Goal: Task Accomplishment & Management: Use online tool/utility

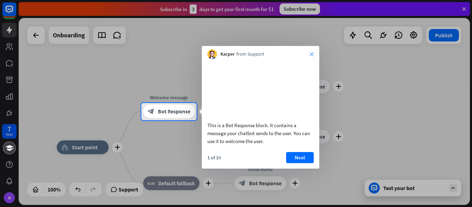
click at [313, 52] on icon "close" at bounding box center [312, 54] width 4 height 4
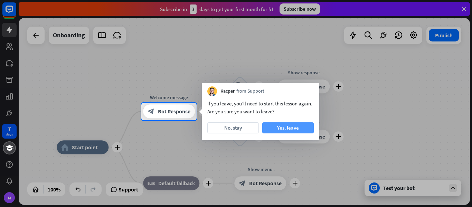
click at [278, 130] on button "Yes, leave" at bounding box center [288, 127] width 52 height 11
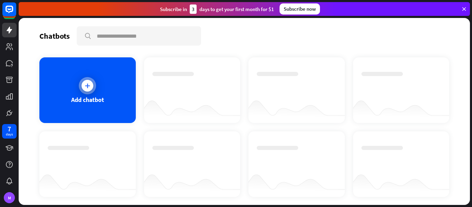
click at [87, 93] on div at bounding box center [87, 85] width 17 height 17
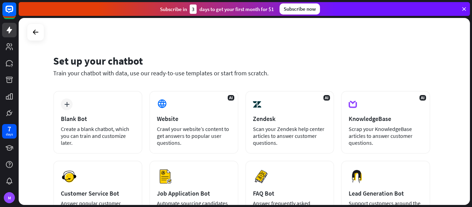
click at [87, 93] on div "plus Blank Bot Create a blank chatbot, which you can train and customize later." at bounding box center [97, 122] width 89 height 63
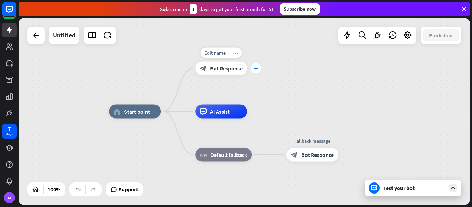
click at [254, 68] on icon "plus" at bounding box center [255, 68] width 5 height 5
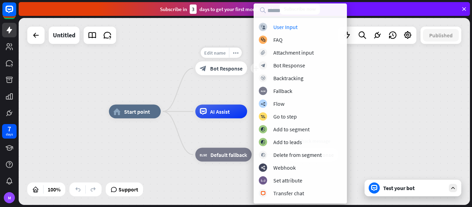
click at [222, 56] on div "Edit name" at bounding box center [215, 53] width 28 height 10
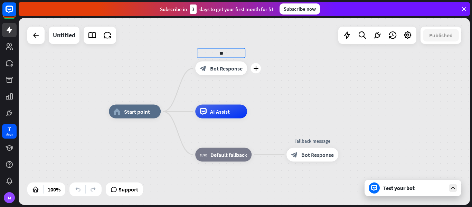
type input "*"
type input "**********"
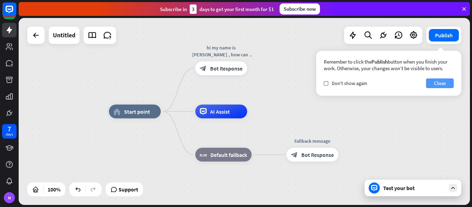
click at [438, 85] on button "Close" at bounding box center [440, 83] width 28 height 10
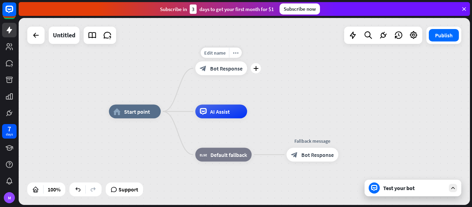
click at [239, 74] on div "block_bot_response Bot Response" at bounding box center [221, 69] width 52 height 14
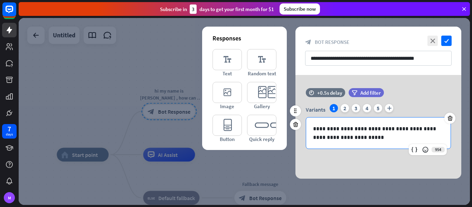
click at [368, 138] on p "**********" at bounding box center [378, 132] width 131 height 17
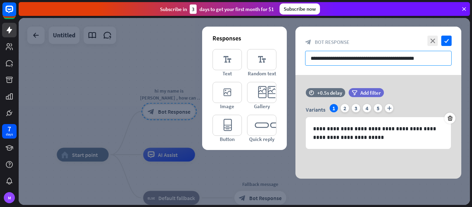
click at [433, 56] on input "**********" at bounding box center [378, 58] width 147 height 15
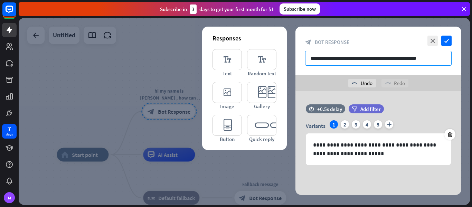
click at [367, 59] on input "**********" at bounding box center [378, 58] width 147 height 15
click at [386, 58] on input "**********" at bounding box center [378, 58] width 147 height 15
click at [313, 59] on input "**********" at bounding box center [378, 58] width 147 height 15
type input "**********"
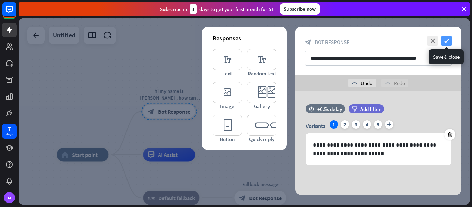
click at [443, 40] on icon "check" at bounding box center [446, 41] width 10 height 10
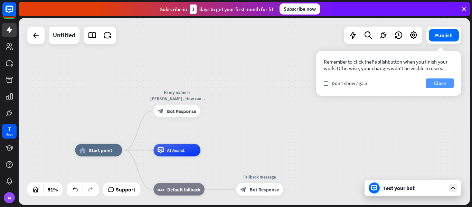
click at [438, 84] on button "Close" at bounding box center [440, 83] width 28 height 10
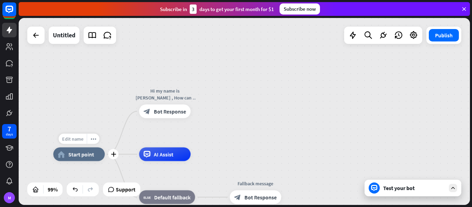
click at [77, 141] on span "Edit name" at bounding box center [72, 139] width 21 height 6
type input "*"
type input "**********"
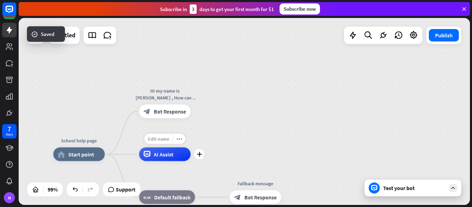
click at [163, 140] on span "Edit name" at bounding box center [158, 139] width 21 height 6
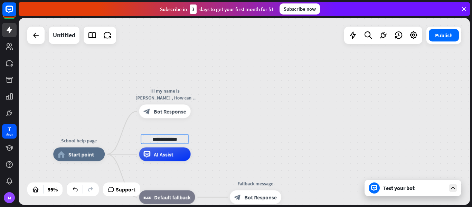
type input "**********"
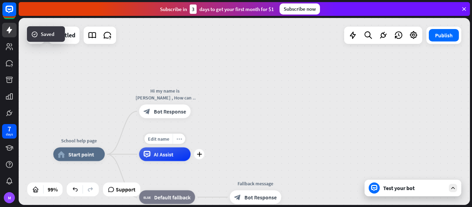
click at [179, 139] on icon "more_horiz" at bounding box center [179, 138] width 6 height 5
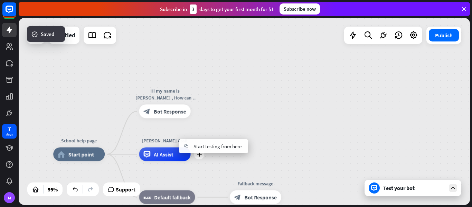
click at [169, 147] on div "plus [PERSON_NAME] Assit AI Assist" at bounding box center [165, 154] width 52 height 14
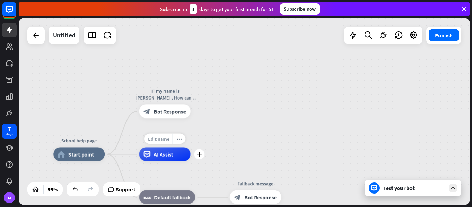
click at [167, 140] on span "Edit name" at bounding box center [158, 139] width 21 height 6
type input "**********"
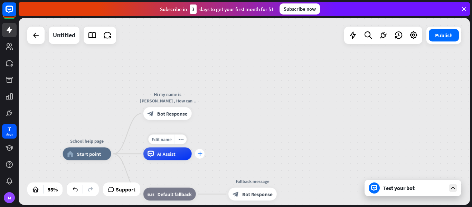
click at [198, 155] on icon "plus" at bounding box center [199, 153] width 5 height 4
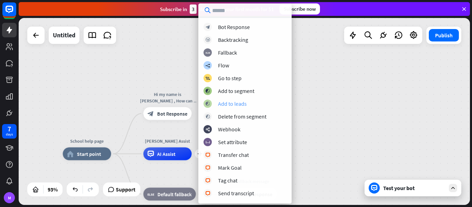
click at [240, 106] on div "Add to leads" at bounding box center [232, 103] width 29 height 7
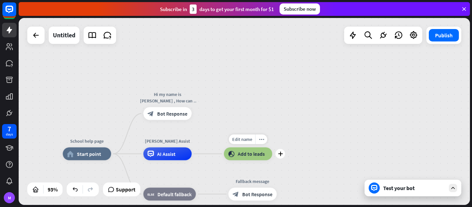
click at [241, 149] on div "block_add_to_segment Add to leads" at bounding box center [248, 153] width 48 height 13
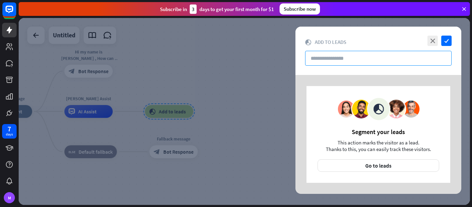
click at [398, 55] on input "text" at bounding box center [378, 58] width 147 height 15
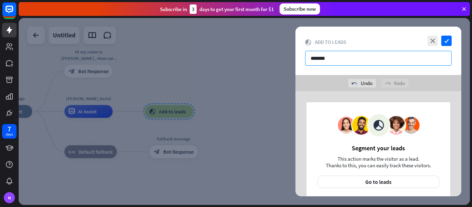
type input "*******"
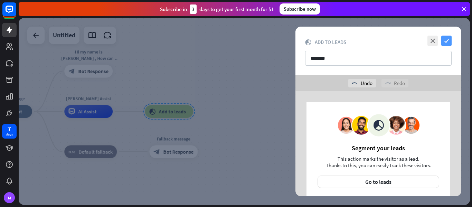
click at [448, 42] on icon "check" at bounding box center [446, 41] width 10 height 10
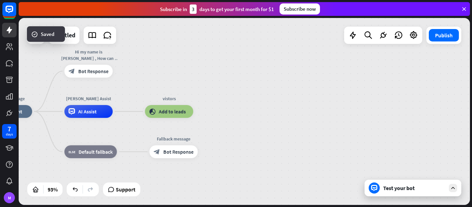
click at [301, 87] on div "School help page home_2 Start point Hi my name is [PERSON_NAME] , How can I hel…" at bounding box center [244, 111] width 451 height 187
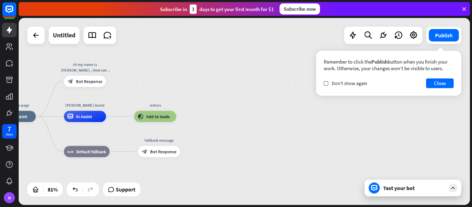
click at [385, 185] on div "Test your bot" at bounding box center [414, 188] width 62 height 7
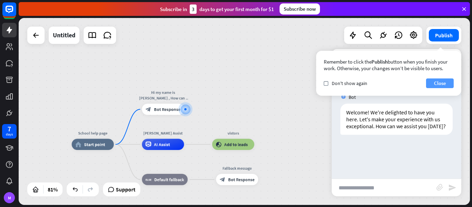
click at [442, 82] on button "Close" at bounding box center [440, 83] width 28 height 10
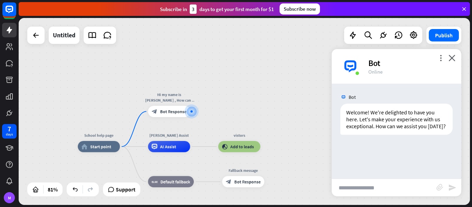
click at [382, 194] on input "text" at bounding box center [384, 187] width 105 height 17
type input "**********"
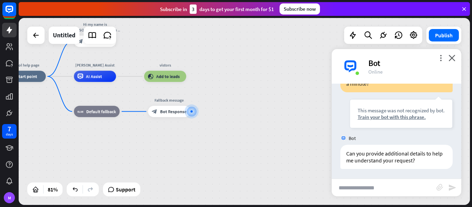
scroll to position [84, 0]
click at [363, 186] on input "text" at bounding box center [384, 187] width 105 height 17
type input "**********"
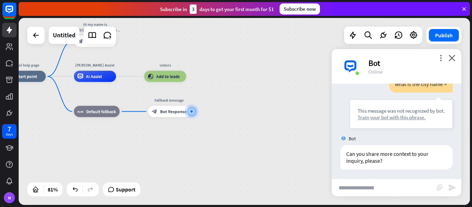
scroll to position [195, 0]
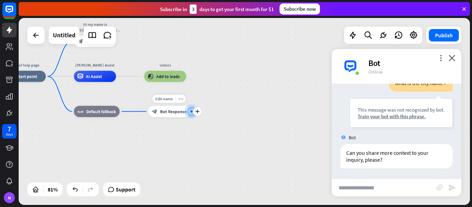
click at [174, 110] on span "Bot Response" at bounding box center [173, 112] width 26 height 6
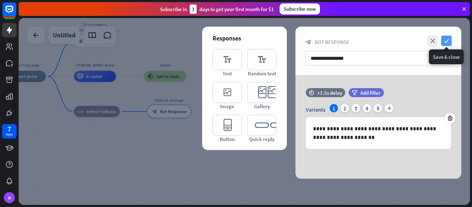
click at [444, 38] on icon "check" at bounding box center [446, 41] width 10 height 10
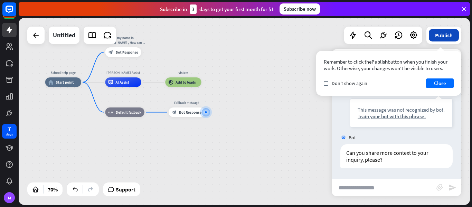
click at [452, 37] on button "Publish" at bounding box center [444, 35] width 30 height 12
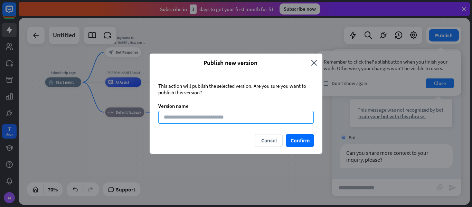
click at [302, 122] on input at bounding box center [236, 117] width 156 height 13
type input "********"
type input "**********"
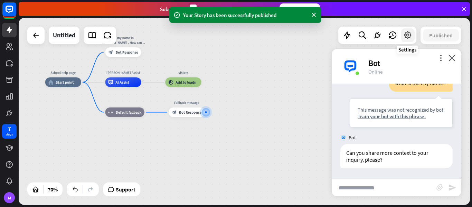
click at [407, 32] on icon at bounding box center [407, 35] width 9 height 9
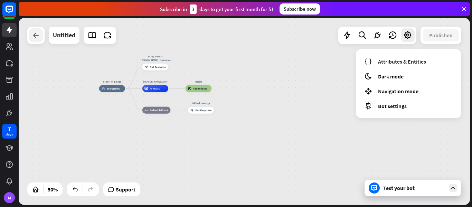
click at [35, 35] on icon at bounding box center [36, 35] width 8 height 8
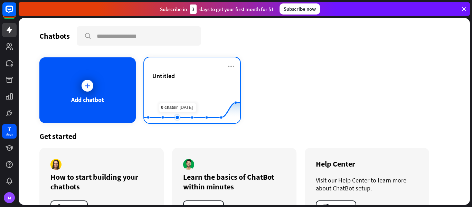
click at [184, 94] on rect at bounding box center [192, 105] width 96 height 43
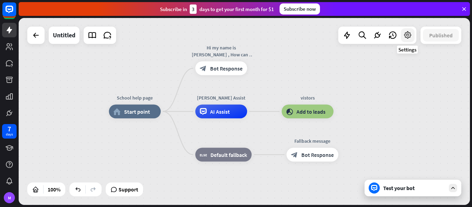
click at [406, 34] on icon at bounding box center [407, 35] width 9 height 9
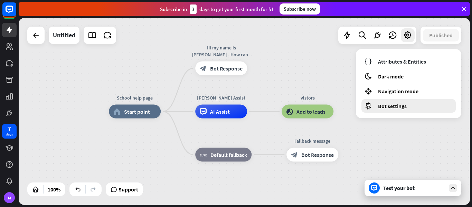
click at [395, 110] on div "Bot settings" at bounding box center [409, 105] width 94 height 13
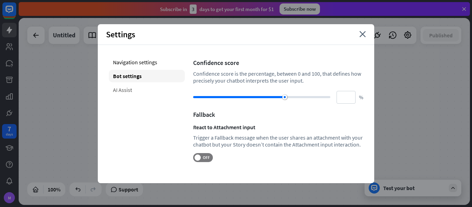
click at [131, 94] on div "AI Assist" at bounding box center [147, 90] width 76 height 12
type input "**"
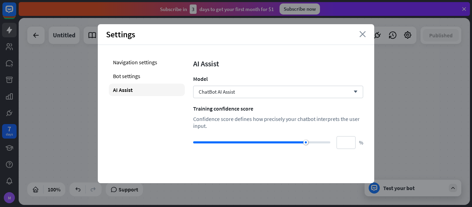
click at [363, 37] on icon "close" at bounding box center [363, 34] width 7 height 6
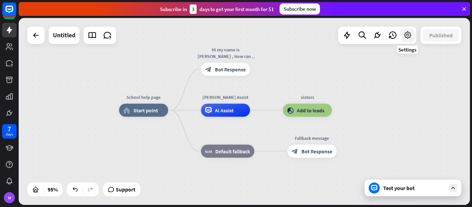
click at [412, 38] on div at bounding box center [408, 35] width 14 height 14
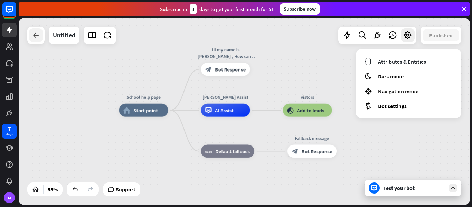
click at [36, 35] on icon at bounding box center [36, 35] width 8 height 8
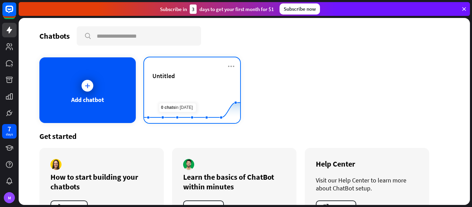
click at [166, 83] on div "Untitled" at bounding box center [192, 84] width 80 height 24
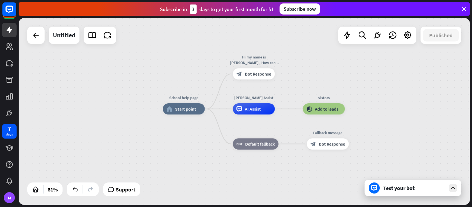
click at [459, 193] on div "Test your bot" at bounding box center [413, 188] width 97 height 17
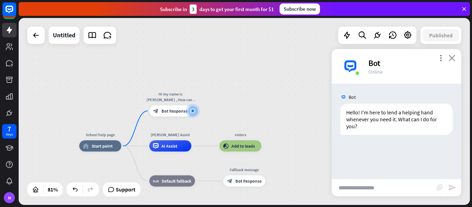
click at [450, 59] on icon "close" at bounding box center [452, 58] width 7 height 7
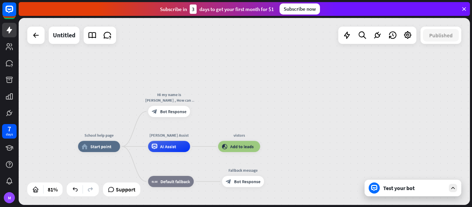
click at [286, 145] on div "School help page home_2 Start point Hi my name is [PERSON_NAME] , How can I hel…" at bounding box center [244, 111] width 451 height 187
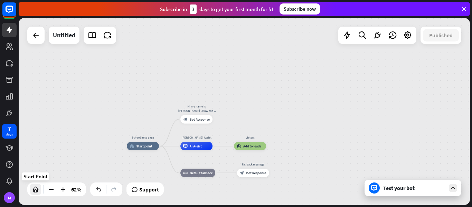
click at [35, 192] on icon at bounding box center [35, 189] width 7 height 7
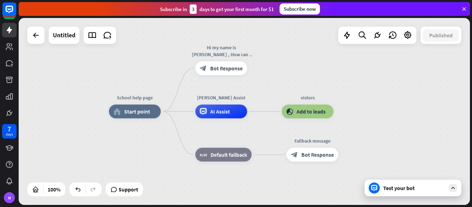
click at [14, 26] on link at bounding box center [9, 30] width 15 height 15
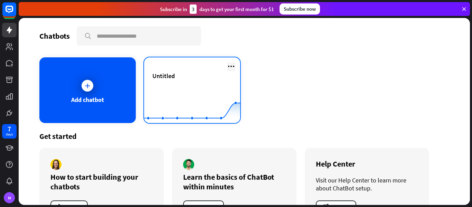
click at [229, 67] on icon at bounding box center [231, 66] width 8 height 8
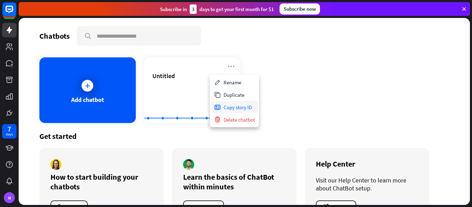
click at [236, 106] on div "Copy story ID" at bounding box center [234, 107] width 47 height 12
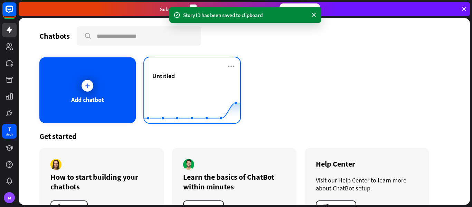
scroll to position [27, 0]
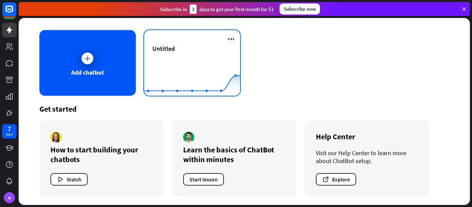
click at [230, 38] on icon at bounding box center [231, 39] width 8 height 8
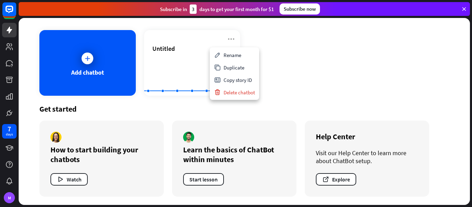
click at [339, 62] on div "Add chatbot Untitled Created with Highcharts 10.1.0 0 2 4" at bounding box center [244, 63] width 410 height 66
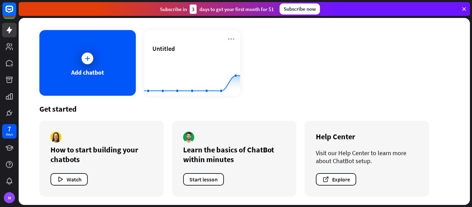
scroll to position [0, 0]
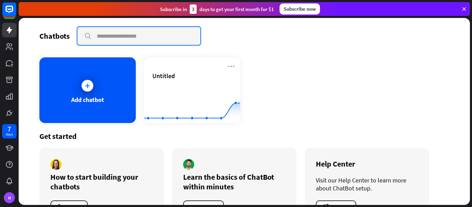
click at [175, 41] on input "text" at bounding box center [138, 36] width 123 height 18
paste input "**********"
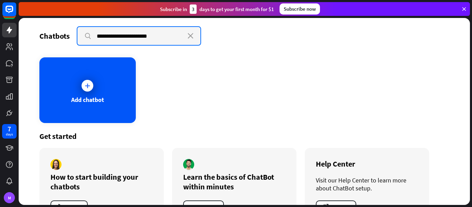
type input "**********"
click at [90, 37] on input "**********" at bounding box center [138, 36] width 123 height 18
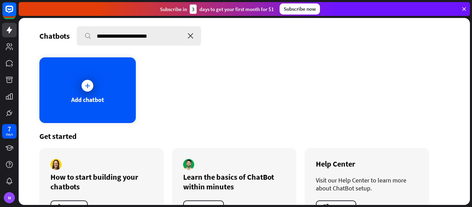
click at [188, 36] on icon "close" at bounding box center [191, 36] width 6 height 6
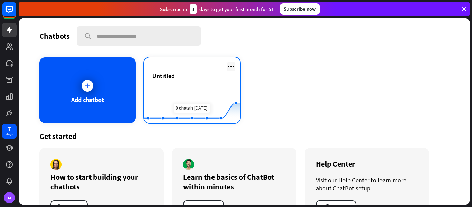
click at [227, 67] on icon at bounding box center [231, 66] width 8 height 8
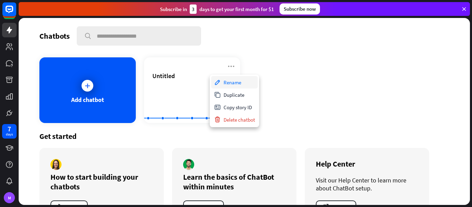
click at [233, 85] on div "Rename" at bounding box center [234, 82] width 47 height 12
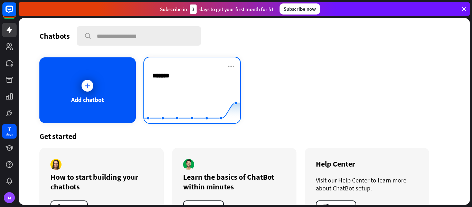
type input "********"
type input "**********"
click at [234, 76] on div "[PERSON_NAME] bot Created with Highcharts 10.1.0 0 2 4" at bounding box center [192, 90] width 96 height 66
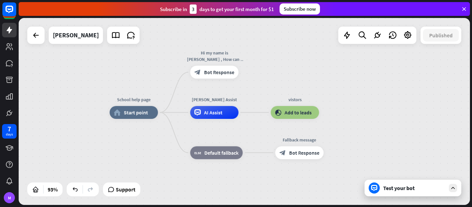
click at [386, 185] on div "Test your bot" at bounding box center [414, 188] width 62 height 7
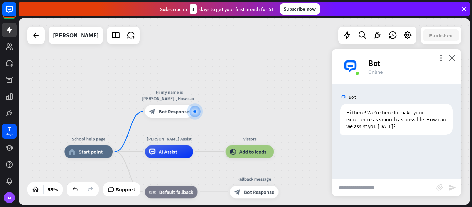
click at [443, 62] on div "Bot" at bounding box center [411, 63] width 85 height 11
click at [441, 58] on icon "more_vert" at bounding box center [441, 58] width 7 height 7
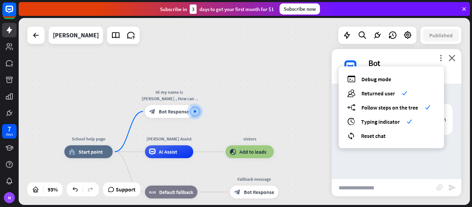
click at [414, 55] on div "more_vert debug Debug mode users Returned user check builder_tree Follow steps …" at bounding box center [397, 66] width 130 height 35
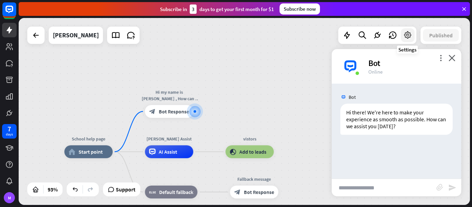
click at [412, 39] on icon at bounding box center [407, 35] width 9 height 9
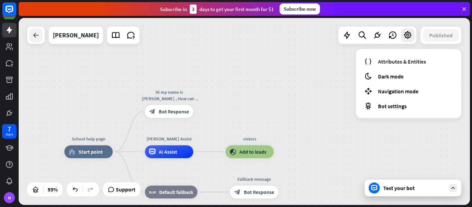
click at [32, 37] on icon at bounding box center [36, 35] width 8 height 8
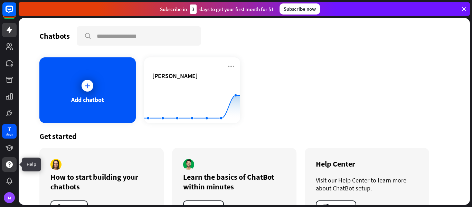
click at [14, 162] on div at bounding box center [9, 164] width 15 height 15
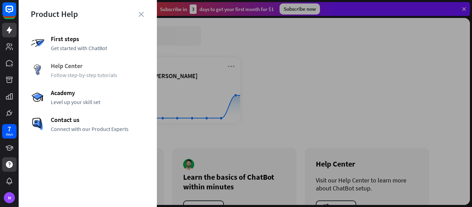
click at [102, 66] on span "Help Center" at bounding box center [98, 66] width 94 height 8
click at [242, 38] on div at bounding box center [246, 103] width 454 height 207
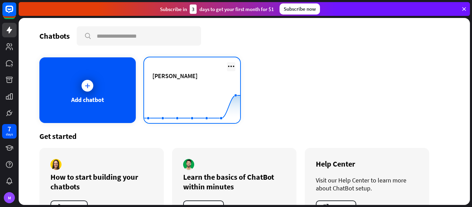
click at [235, 68] on icon at bounding box center [231, 66] width 8 height 8
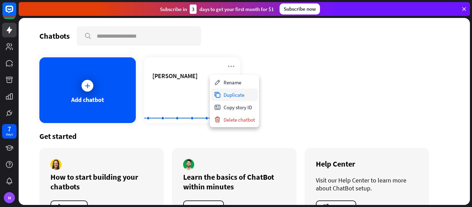
click at [235, 98] on div "Duplicate" at bounding box center [234, 94] width 47 height 12
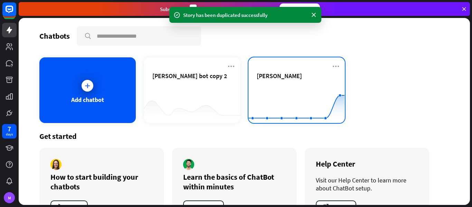
click at [336, 76] on div "[PERSON_NAME]" at bounding box center [297, 76] width 80 height 8
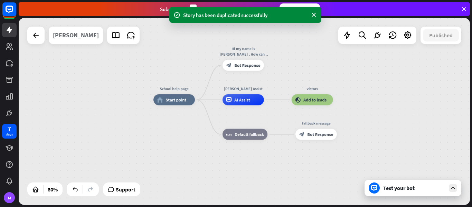
click at [70, 40] on div "[PERSON_NAME]" at bounding box center [76, 35] width 46 height 17
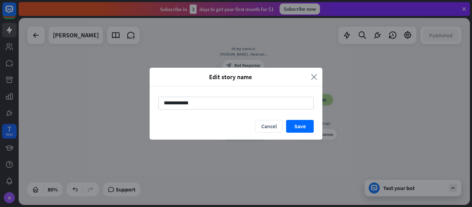
click at [314, 75] on icon "close" at bounding box center [314, 77] width 6 height 8
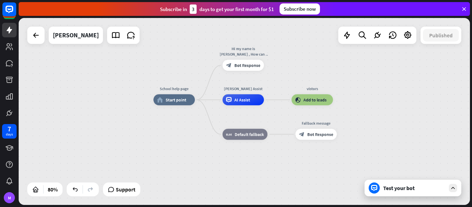
click at [467, 2] on div "Subscribe [DATE] to get your first month for $1 Subscribe now" at bounding box center [244, 9] width 451 height 14
click at [465, 9] on icon at bounding box center [464, 9] width 6 height 6
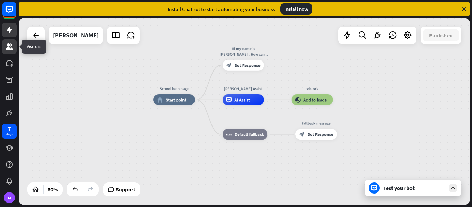
click at [14, 48] on link at bounding box center [9, 46] width 15 height 15
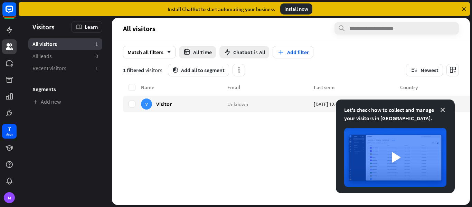
click at [445, 110] on icon at bounding box center [442, 109] width 7 height 7
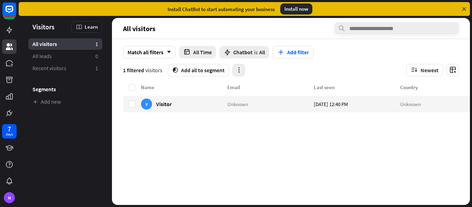
click at [239, 70] on icon "button" at bounding box center [238, 69] width 7 height 7
click at [290, 184] on div "Name Email Last seen Country V Visitor Unknown [DATE] 12:40 PM Unknown" at bounding box center [305, 144] width 364 height 122
click at [67, 103] on link "Add new" at bounding box center [65, 101] width 74 height 11
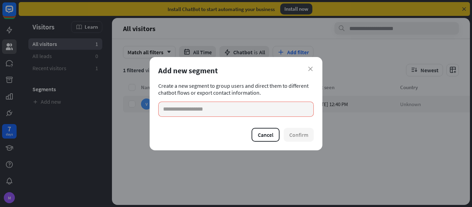
type input "*"
click at [317, 64] on div "close Add new segment Create a new segment to group users and direct them to di…" at bounding box center [236, 103] width 173 height 93
click at [313, 69] on div "Add new segment" at bounding box center [236, 71] width 156 height 10
click at [309, 71] on icon "close" at bounding box center [310, 69] width 4 height 4
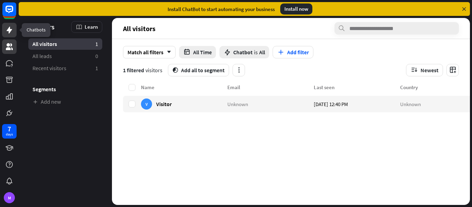
click at [11, 34] on icon at bounding box center [9, 30] width 8 height 8
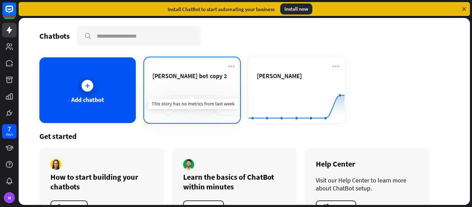
scroll to position [27, 0]
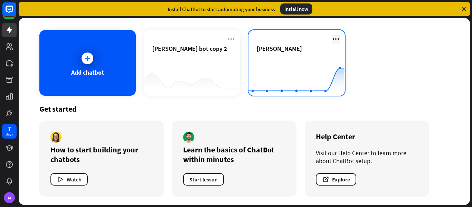
click at [338, 39] on icon at bounding box center [336, 39] width 8 height 8
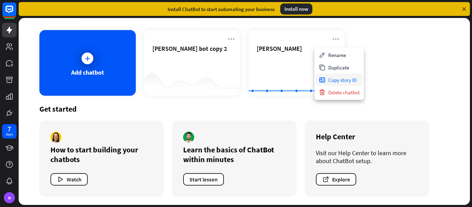
click at [343, 78] on div "Copy story ID" at bounding box center [339, 80] width 47 height 12
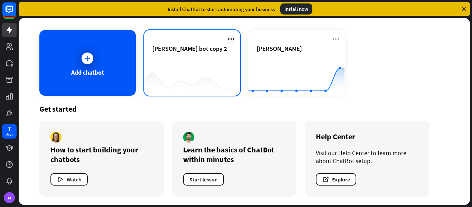
click at [229, 37] on icon at bounding box center [231, 39] width 8 height 8
